Goal: Information Seeking & Learning: Find specific fact

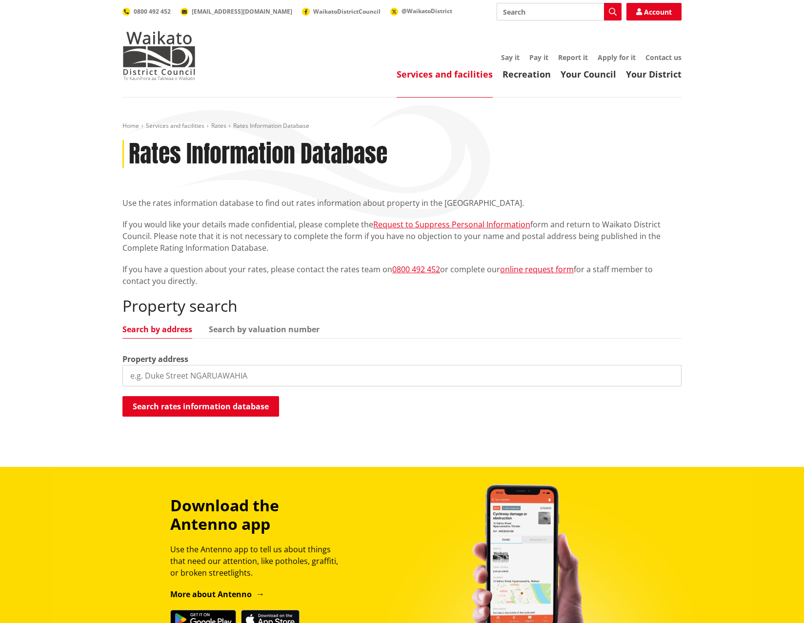
click at [202, 378] on input "search" at bounding box center [401, 375] width 559 height 21
type input "491b bruntwood"
click at [197, 409] on button "Search rates information database" at bounding box center [200, 406] width 157 height 20
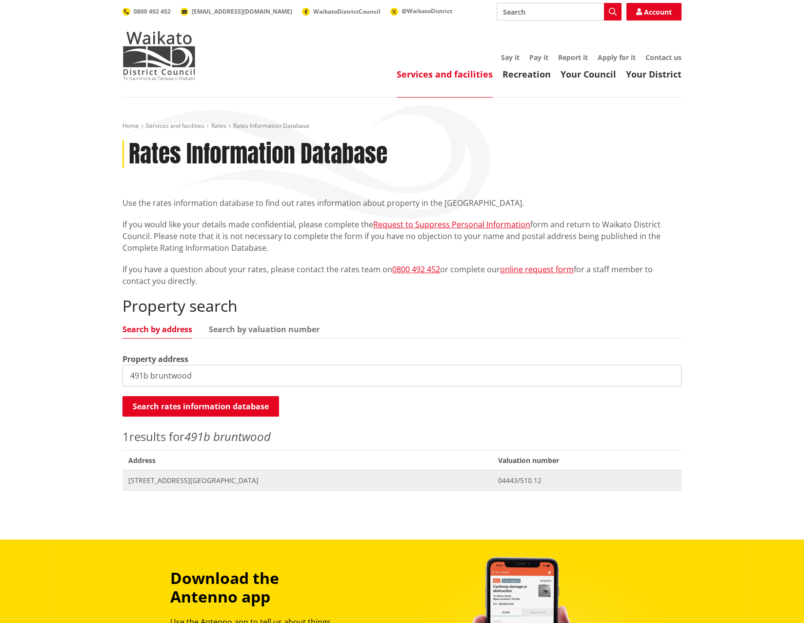
click at [194, 480] on span "[STREET_ADDRESS][GEOGRAPHIC_DATA]" at bounding box center [307, 480] width 358 height 10
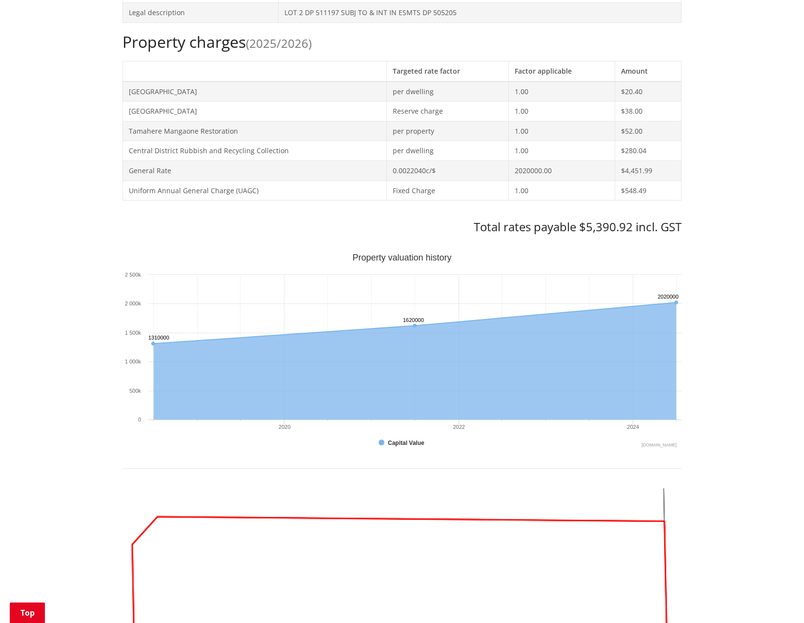
scroll to position [452, 0]
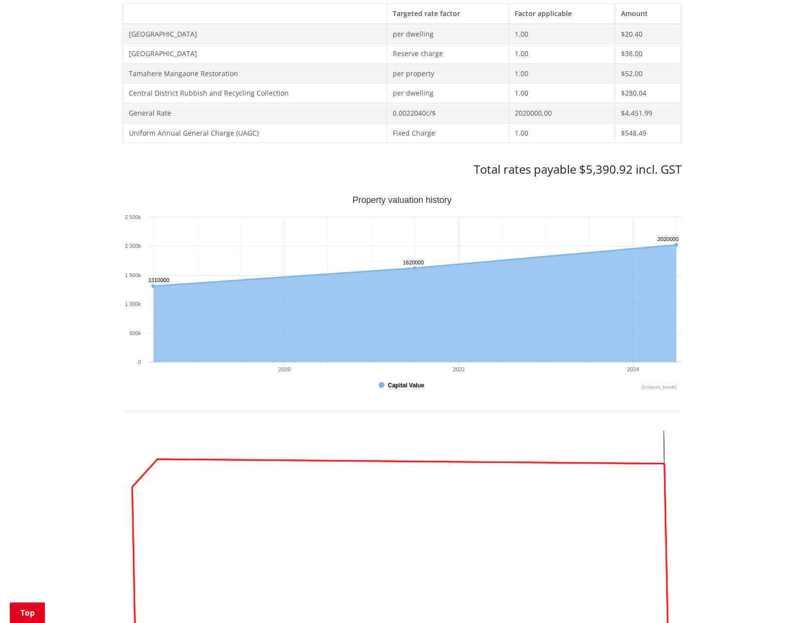
click at [399, 385] on button "Show Capital Value" at bounding box center [401, 385] width 47 height 9
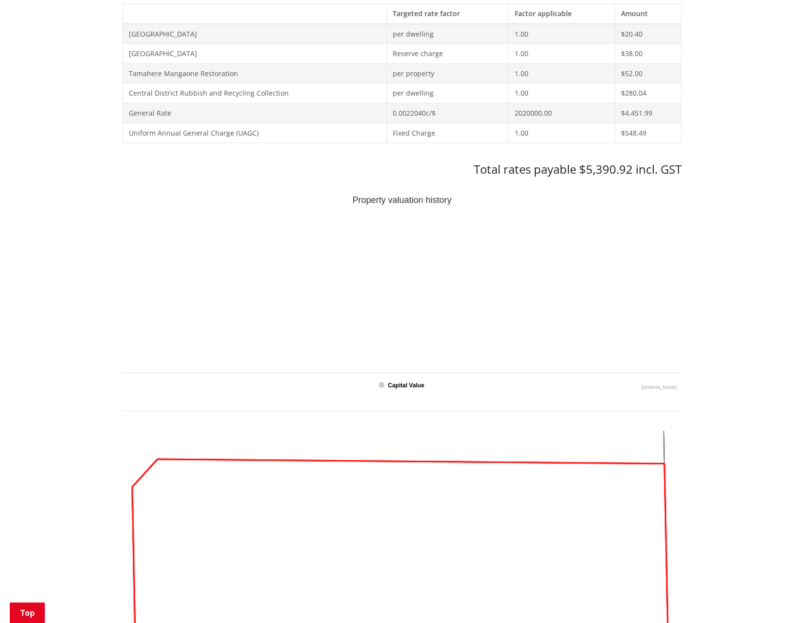
click at [404, 383] on text "Capital Value" at bounding box center [406, 385] width 37 height 7
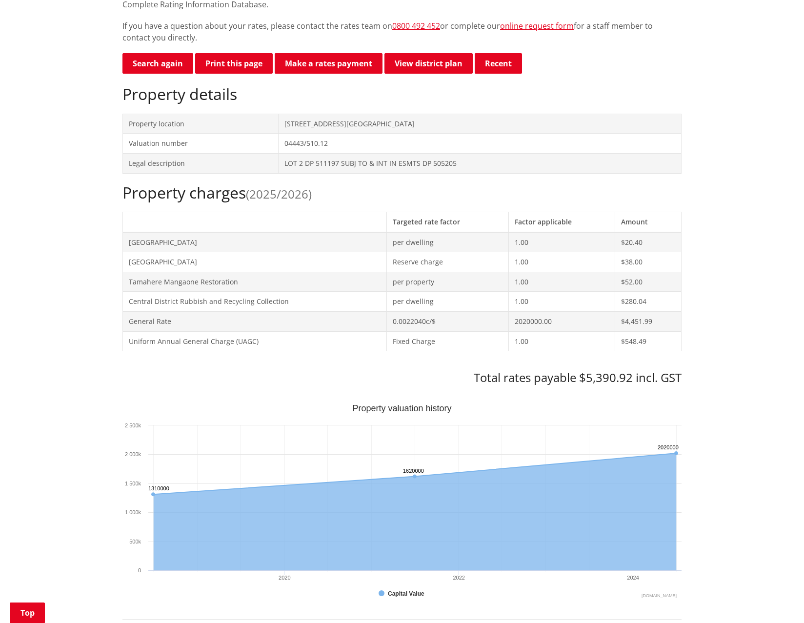
scroll to position [244, 0]
